Goal: Task Accomplishment & Management: Use online tool/utility

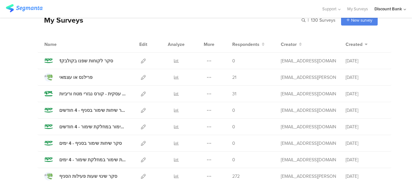
scroll to position [28, 0]
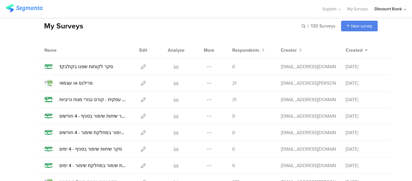
click at [174, 83] on icon at bounding box center [176, 83] width 5 height 5
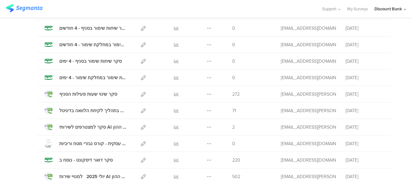
scroll to position [117, 0]
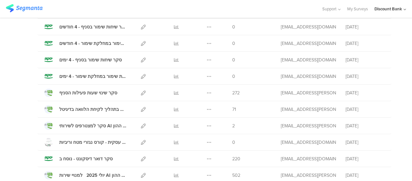
click at [174, 110] on icon at bounding box center [176, 109] width 5 height 5
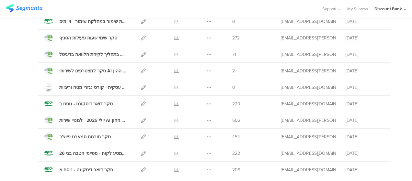
scroll to position [169, 0]
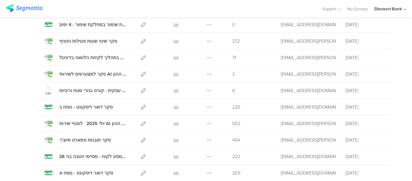
click at [141, 58] on icon at bounding box center [143, 57] width 5 height 5
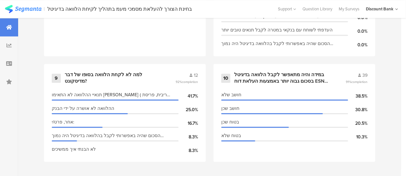
scroll to position [681, 0]
click at [284, 78] on div "במידה והיה מתאפשר לקבל הלוואה בדיגיטל בסכום גבוה יותר באמצעות העלאת דוח ESNA, ה…" at bounding box center [282, 78] width 96 height 13
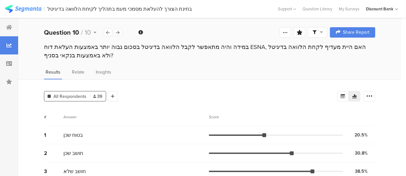
click at [8, 26] on icon at bounding box center [9, 27] width 6 height 5
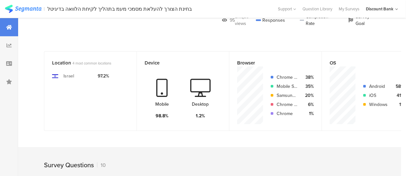
scroll to position [73, 0]
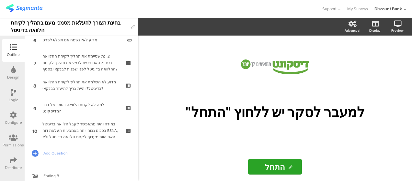
scroll to position [167, 0]
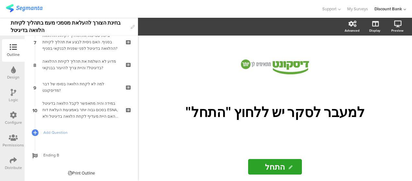
click at [84, 105] on div "במידה והיה מתאפשר לקבל הלוואה בדיגיטל בסכום גבוה יותר באמצעות העלאת דוח ESNA, ה…" at bounding box center [80, 109] width 77 height 19
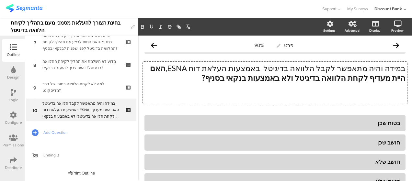
click at [210, 69] on p "במידה והיה מתאפשר לקבל הלוואה בדיגיטל באמצעות העלאת דוח ESNA, האם היית מעדיף לק…" at bounding box center [274, 72] width 261 height 19
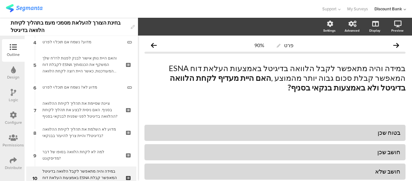
scroll to position [100, 0]
click at [290, 68] on p "במידה והיה מתאפשר לקבל הלוואה בדיגיטל באמצעות העלאת דוח ESNA המאפשר קבלת סכום ג…" at bounding box center [274, 77] width 261 height 29
click at [285, 67] on p "במידה והיה מתאפשר לקבל הלוואה בדיגיטל באמצעות העלאת דוח ESNA המאפשר קבלת סכום ג…" at bounding box center [274, 77] width 261 height 29
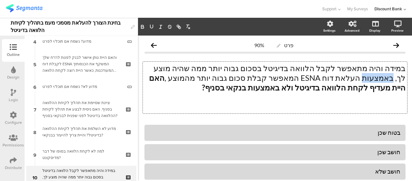
drag, startPoint x: 165, startPoint y: 69, endPoint x: 188, endPoint y: 67, distance: 22.7
click at [187, 67] on p "במידה והיה מתאפשר לקבל הלוואה בדיגיטל בסכום גבוה יותר ממה שהיה מוצע לך, באמצעות…" at bounding box center [274, 77] width 261 height 29
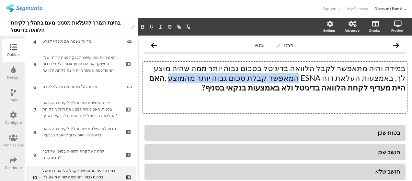
drag, startPoint x: 266, startPoint y: 79, endPoint x: 369, endPoint y: 80, distance: 103.0
click at [369, 80] on p "במידה והיה מתאפשר לקבל הלוואה בדיגיטל בסכום גבוה יותר ממה שהיה מוצע לך, באמצעות…" at bounding box center [274, 77] width 261 height 29
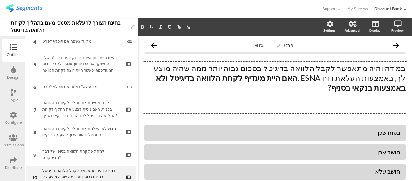
click at [355, 102] on p at bounding box center [274, 107] width 261 height 10
click at [346, 71] on p "במידה והיה מתאפשר לקבל הלוואה בדיגיטל בסכום גבוה יותר ממה שהיה מוצע לך, באמצעות…" at bounding box center [274, 77] width 261 height 29
click at [371, 93] on p at bounding box center [274, 98] width 261 height 10
click at [9, 52] on div "Outline" at bounding box center [13, 55] width 13 height 6
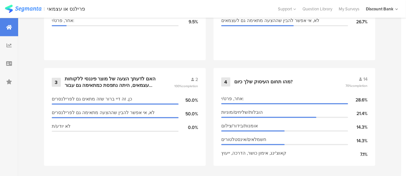
scroll to position [365, 0]
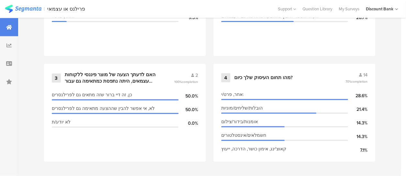
click at [280, 75] on div "מהו תחום העיסוק שלך כיום?" at bounding box center [263, 77] width 59 height 6
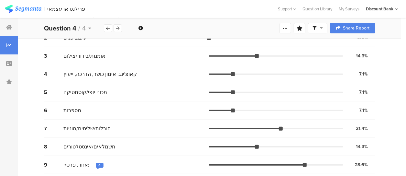
scroll to position [109, 0]
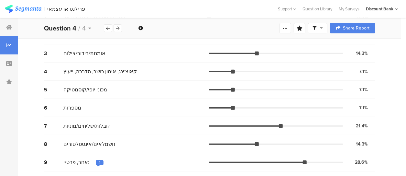
click at [99, 162] on div "4" at bounding box center [100, 162] width 2 height 5
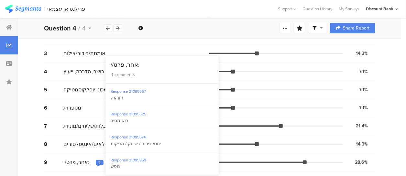
click at [394, 138] on div "All Respondents 14 Add Segment Segment markers Vote count # Answer Score 1 עולמ…" at bounding box center [209, 68] width 383 height 215
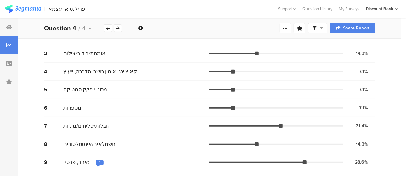
click at [394, 138] on div "All Respondents 14 Add Segment Segment markers Vote count # Answer Score 1 עולמ…" at bounding box center [209, 68] width 383 height 215
